Goal: Obtain resource: Obtain resource

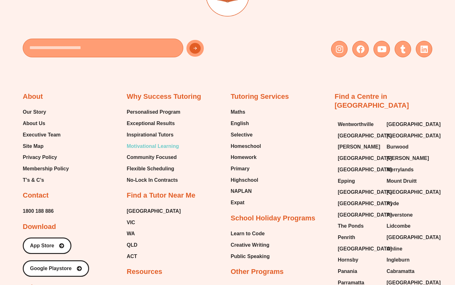
scroll to position [2666, 0]
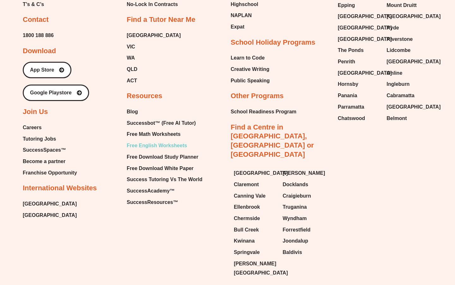
click at [157, 141] on span "Free English Worksheets" at bounding box center [157, 145] width 60 height 9
click at [163, 129] on span "Free Math Worksheets" at bounding box center [154, 133] width 54 height 9
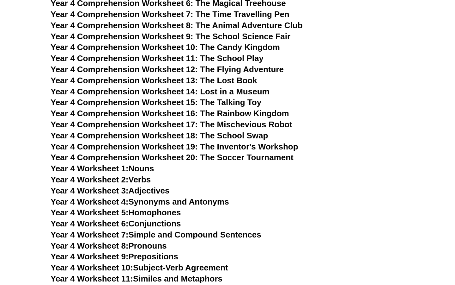
scroll to position [2395, 0]
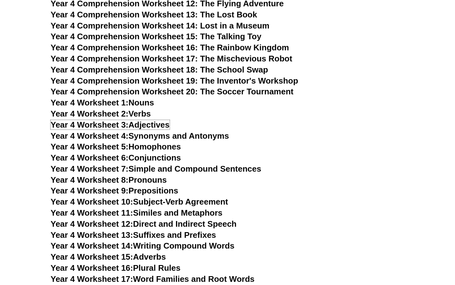
click at [157, 124] on link "Year 4 Worksheet 3: Adjectives" at bounding box center [110, 124] width 119 height 9
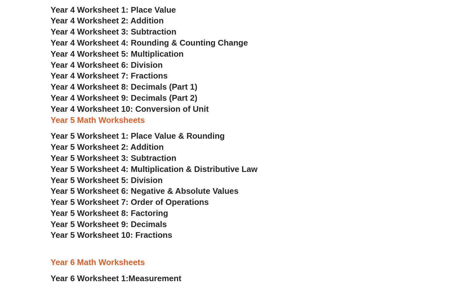
scroll to position [933, 0]
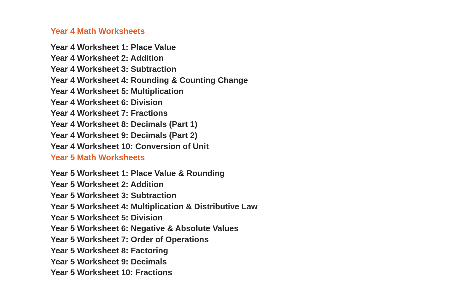
click at [152, 58] on span "Year 4 Worksheet 2: Addition" at bounding box center [107, 57] width 113 height 9
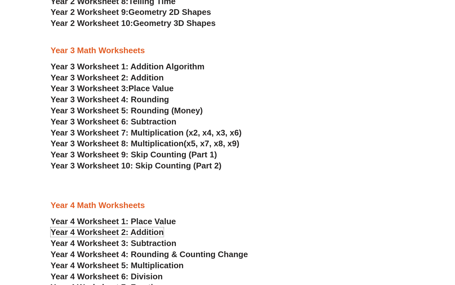
scroll to position [676, 0]
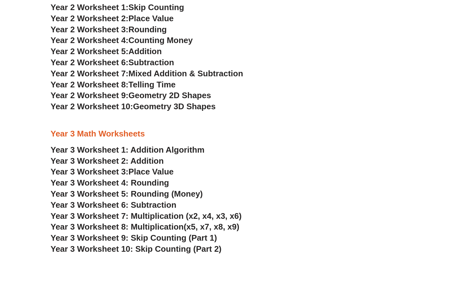
click at [140, 147] on link "Year 3 Worksheet 1: Addition Algorithm" at bounding box center [128, 149] width 154 height 9
click at [153, 131] on h3 "Year 3 Math Worksheets" at bounding box center [228, 133] width 354 height 11
click at [143, 160] on link "Year 3 Worksheet 2: Addition" at bounding box center [107, 160] width 113 height 9
